Goal: Find specific page/section: Find specific page/section

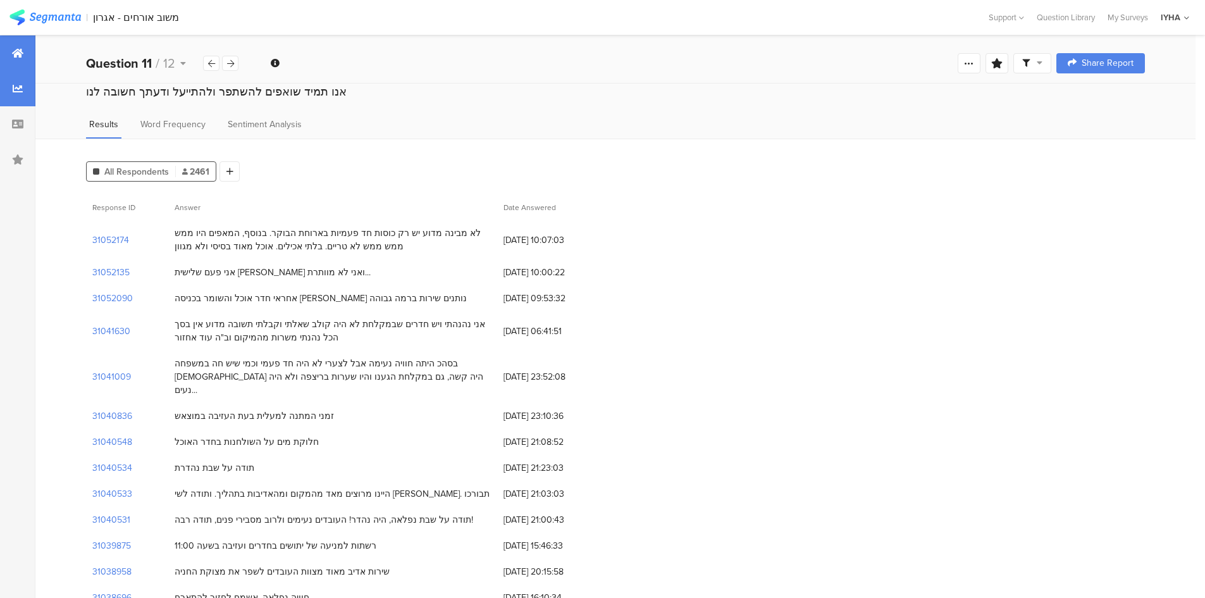
scroll to position [490, 0]
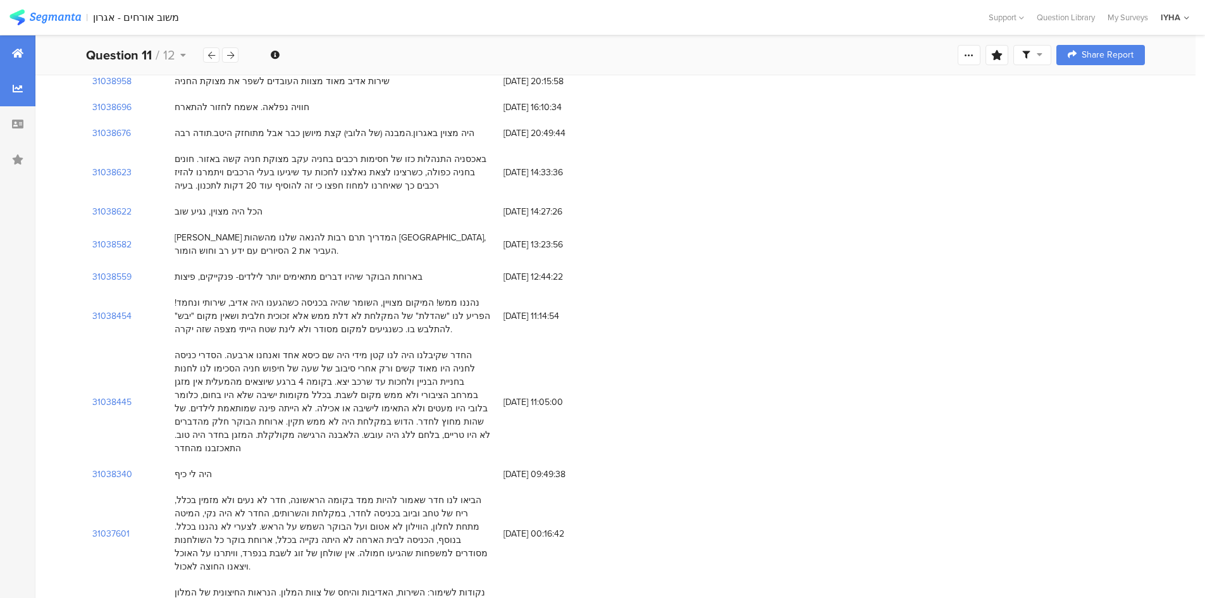
click at [23, 52] on icon at bounding box center [17, 53] width 11 height 10
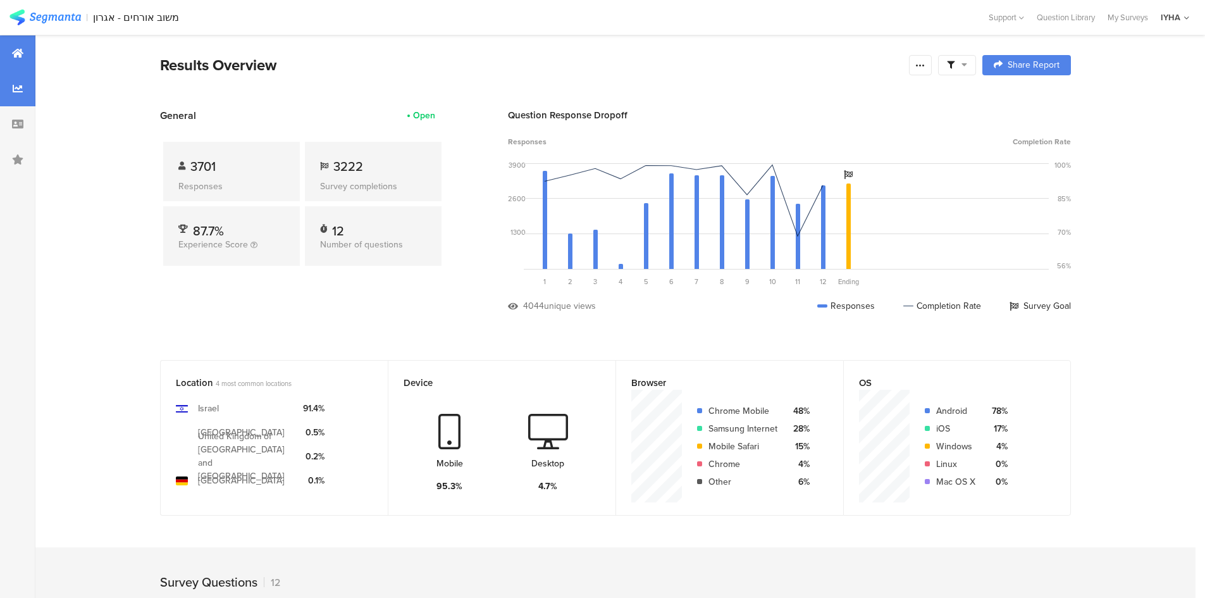
click at [17, 85] on icon at bounding box center [18, 88] width 10 height 10
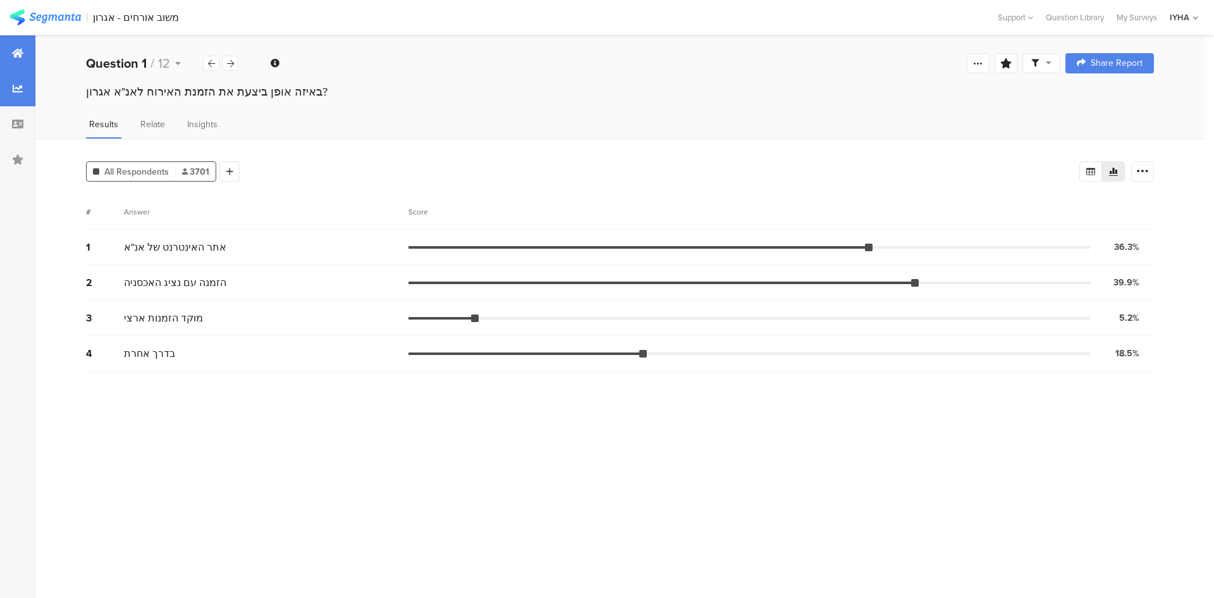
click at [19, 67] on div at bounding box center [17, 52] width 35 height 35
click at [9, 56] on div at bounding box center [17, 52] width 35 height 35
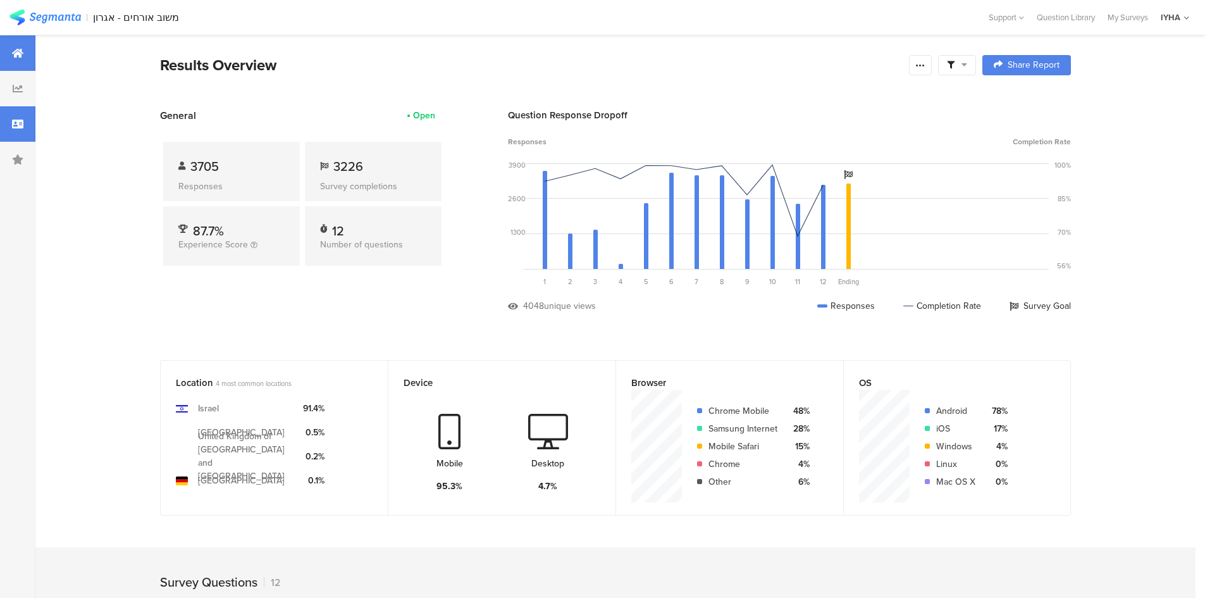
click at [23, 121] on icon at bounding box center [17, 124] width 11 height 10
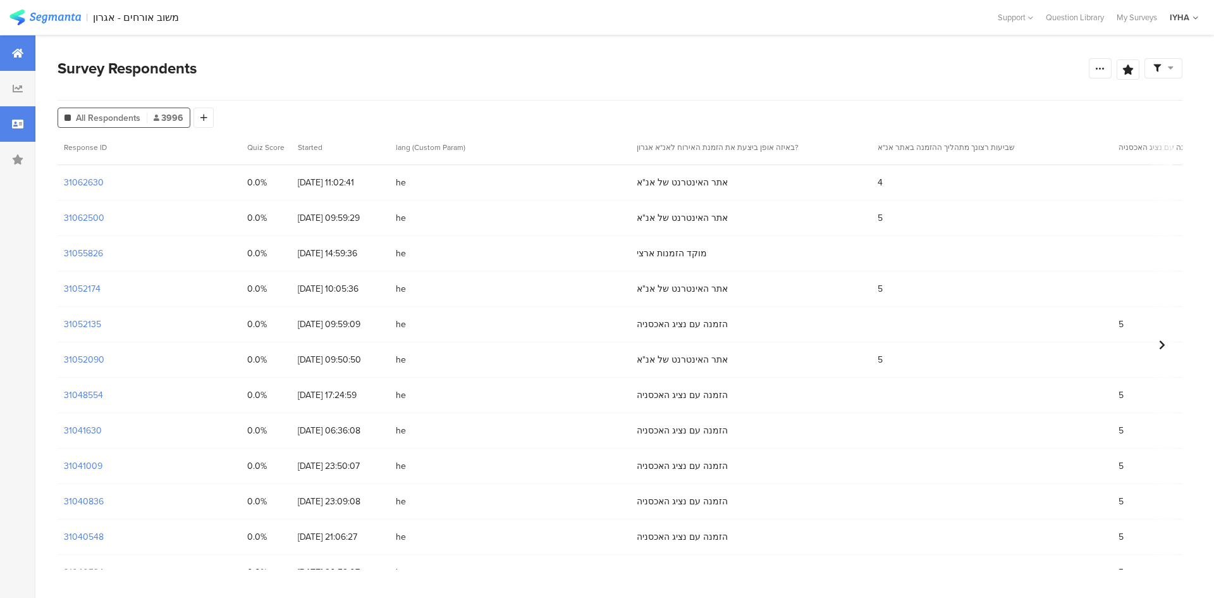
click at [20, 52] on icon at bounding box center [17, 53] width 11 height 10
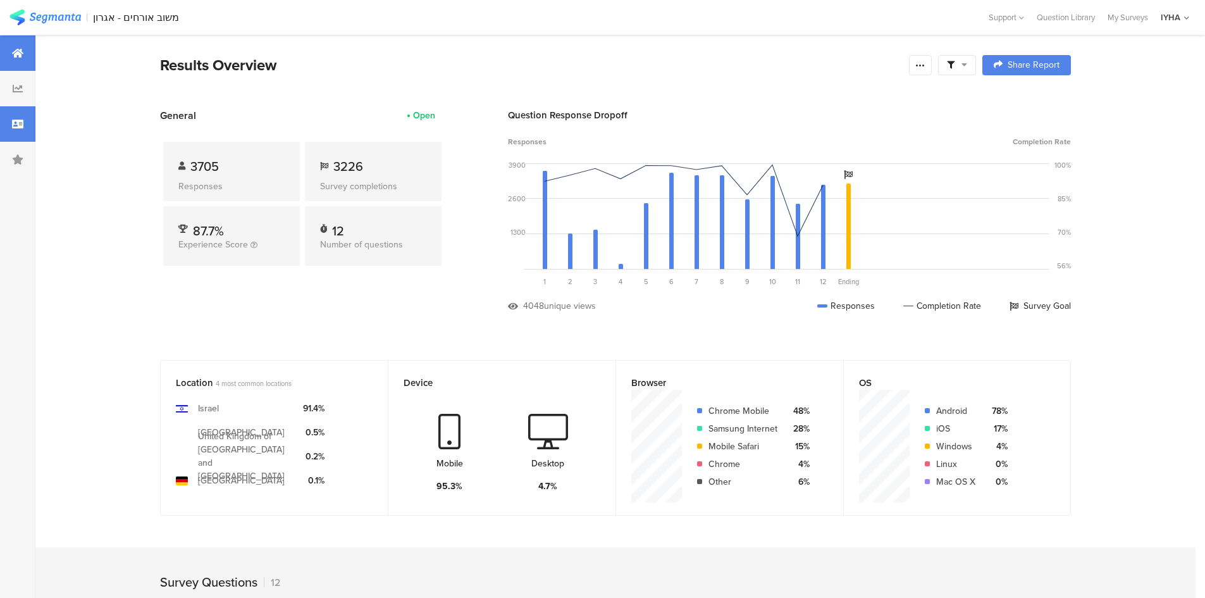
click at [9, 110] on div at bounding box center [17, 123] width 35 height 35
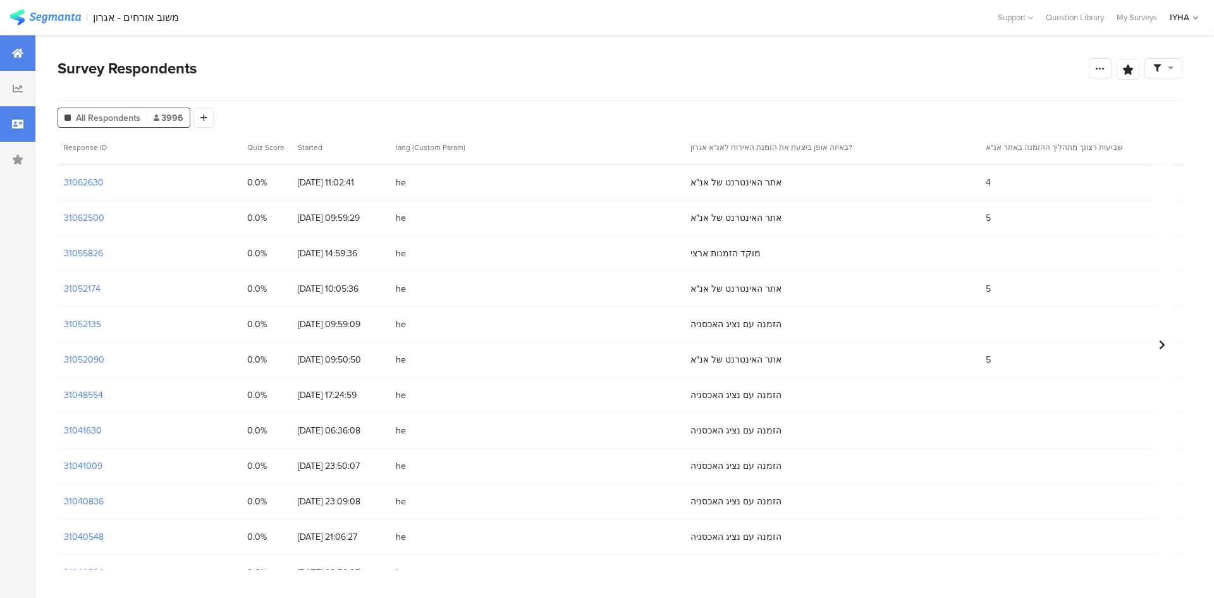
click at [23, 44] on div at bounding box center [17, 52] width 35 height 35
